Goal: Task Accomplishment & Management: Use online tool/utility

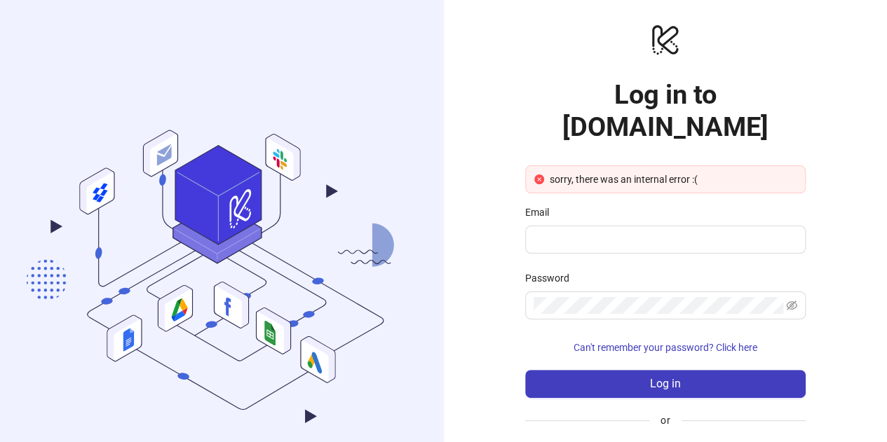
scroll to position [57, 0]
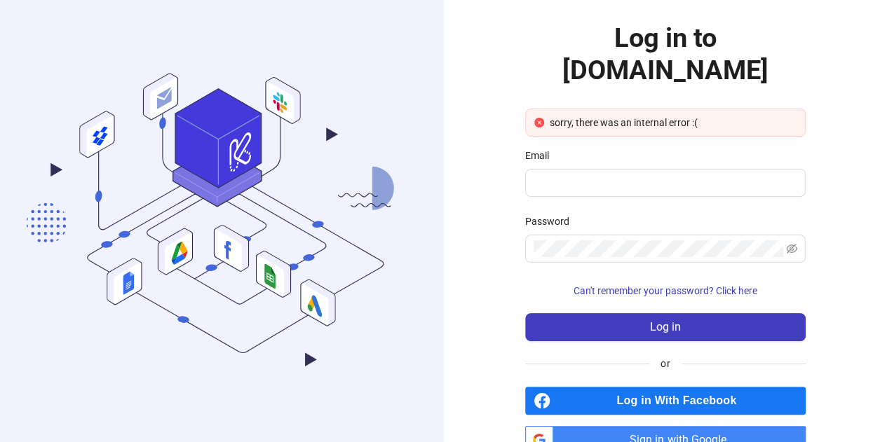
click at [709, 387] on span "Log in With Facebook" at bounding box center [680, 401] width 249 height 28
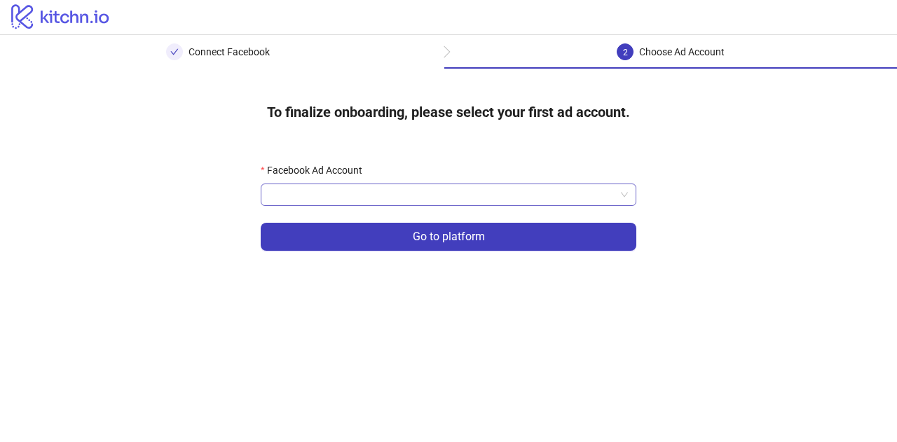
click at [605, 194] on input "Facebook Ad Account" at bounding box center [442, 194] width 346 height 21
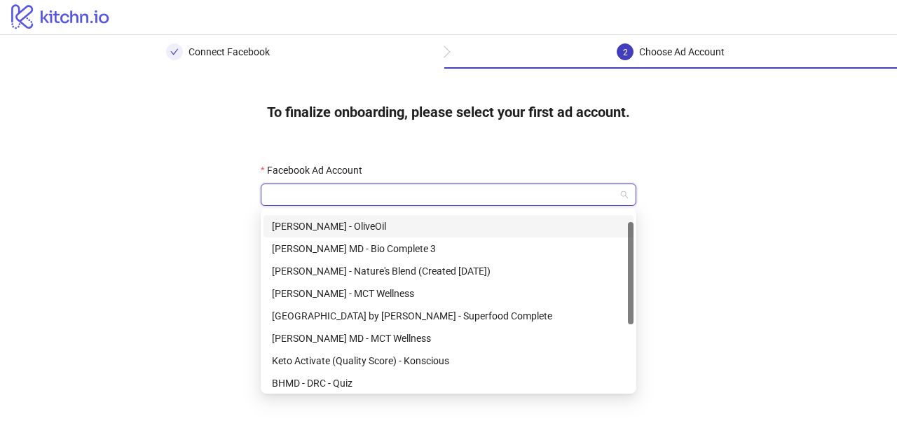
scroll to position [22, 0]
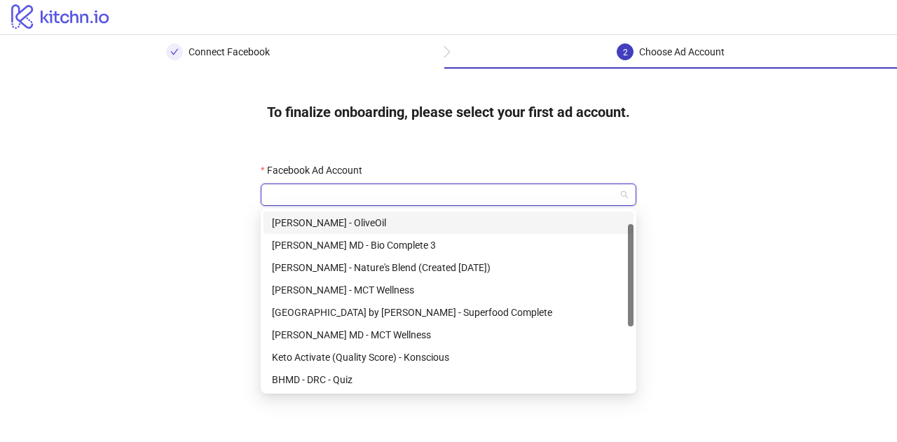
drag, startPoint x: 631, startPoint y: 228, endPoint x: 631, endPoint y: 241, distance: 12.6
click at [631, 241] on div at bounding box center [631, 275] width 6 height 102
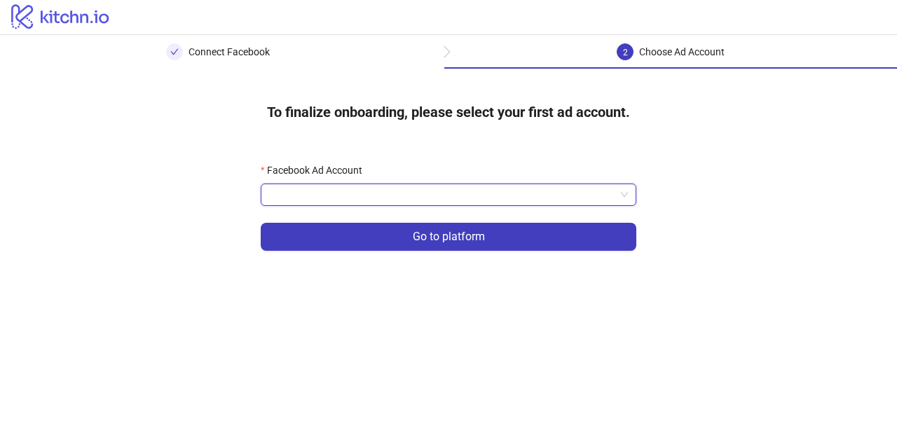
click at [617, 192] on span at bounding box center [448, 194] width 359 height 21
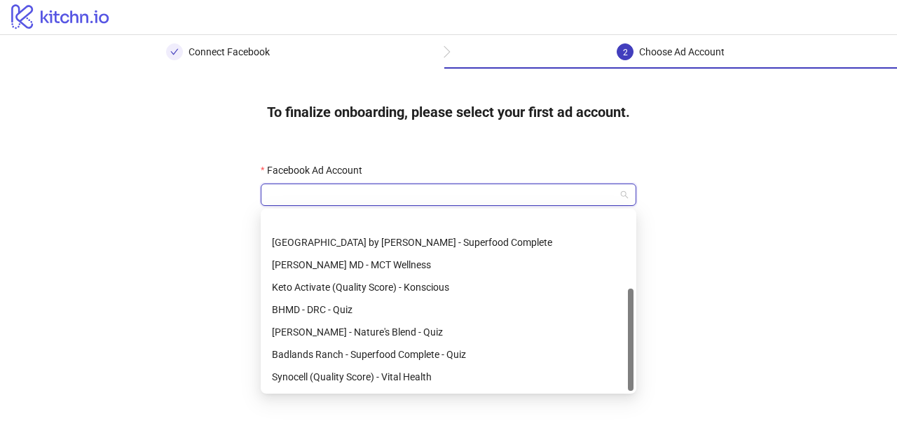
scroll to position [135, 0]
